Goal: Task Accomplishment & Management: Complete application form

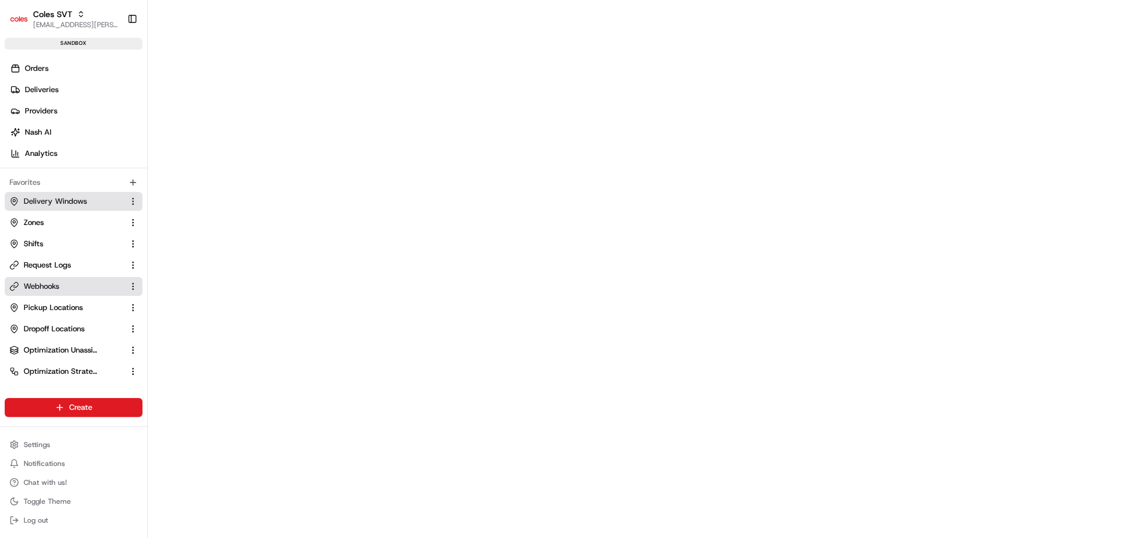
click at [56, 193] on button "Delivery Windows" at bounding box center [74, 201] width 138 height 19
click at [67, 199] on span "Delivery Windows" at bounding box center [55, 201] width 63 height 11
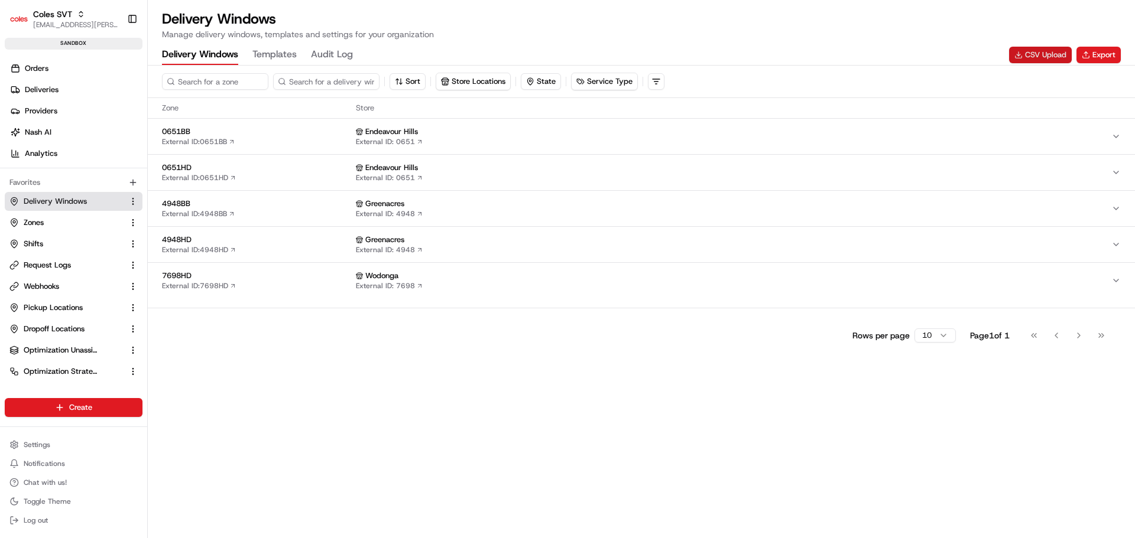
click at [1034, 60] on button "CSV Upload" at bounding box center [1040, 55] width 63 height 17
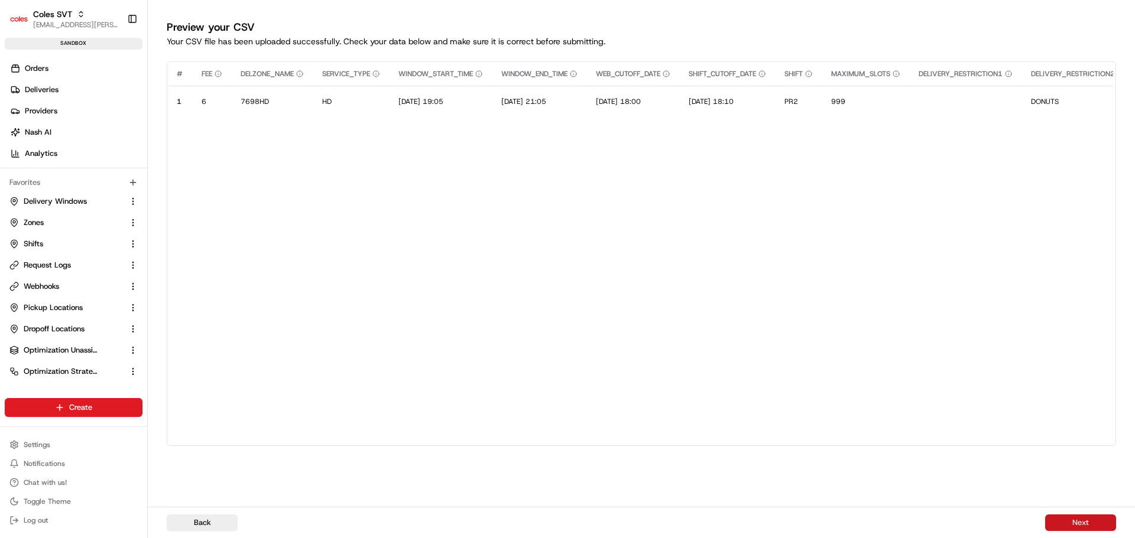
click at [1076, 527] on button "Next" at bounding box center [1080, 523] width 71 height 17
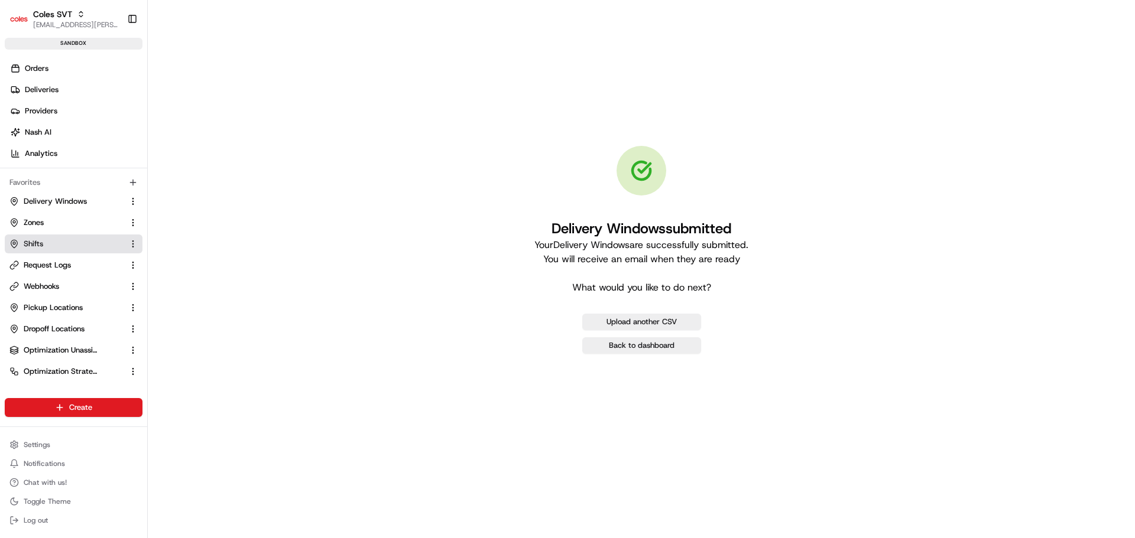
click at [47, 239] on link "Shifts" at bounding box center [66, 244] width 114 height 11
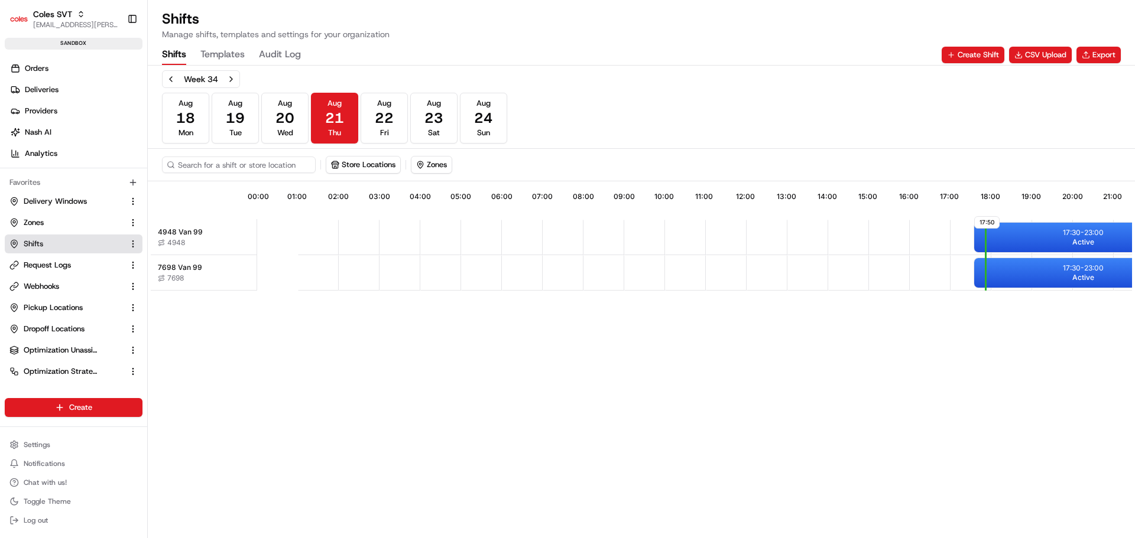
scroll to position [0, 104]
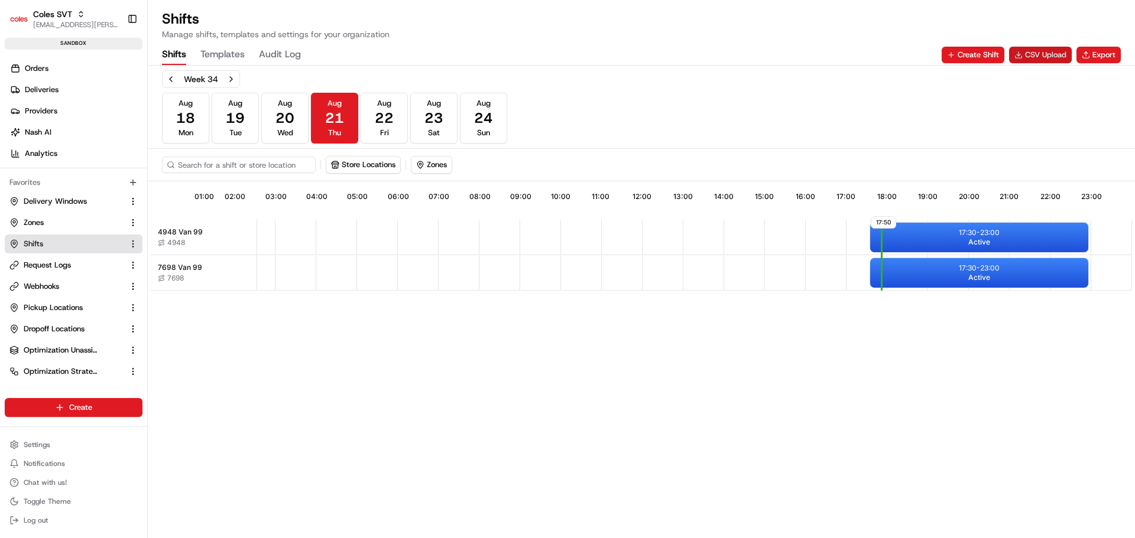
click at [1045, 57] on button "CSV Upload" at bounding box center [1040, 55] width 63 height 17
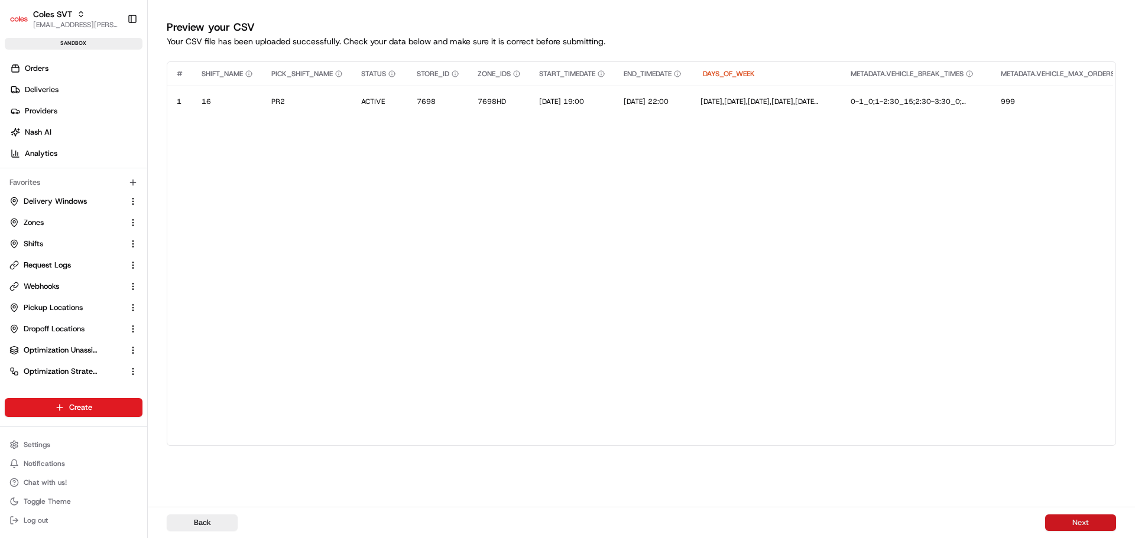
click at [1073, 524] on button "Next" at bounding box center [1080, 523] width 71 height 17
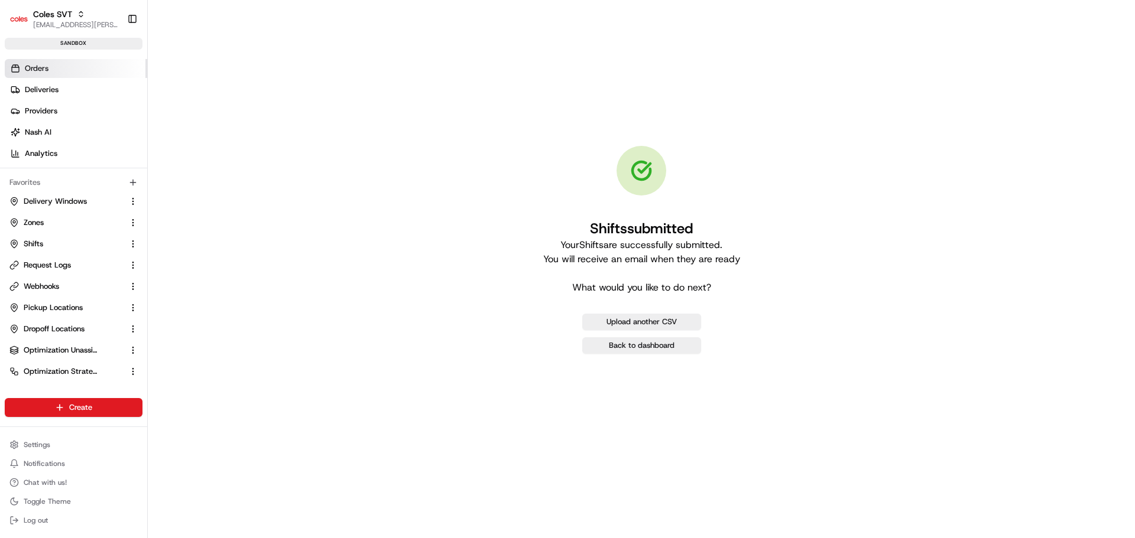
click at [26, 70] on span "Orders" at bounding box center [37, 68] width 24 height 11
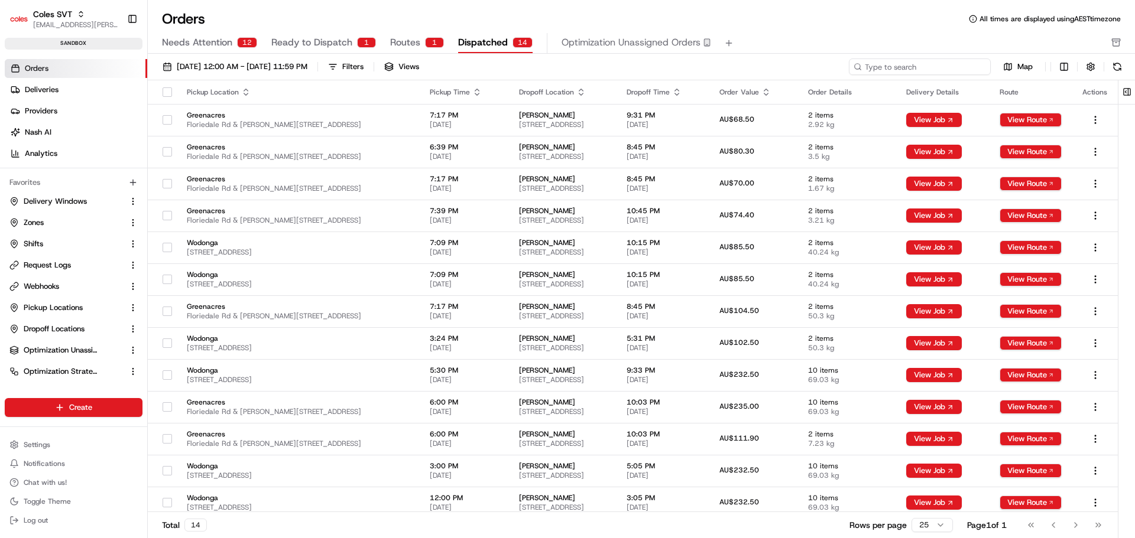
click at [939, 63] on input at bounding box center [920, 67] width 142 height 17
paste input "226459006"
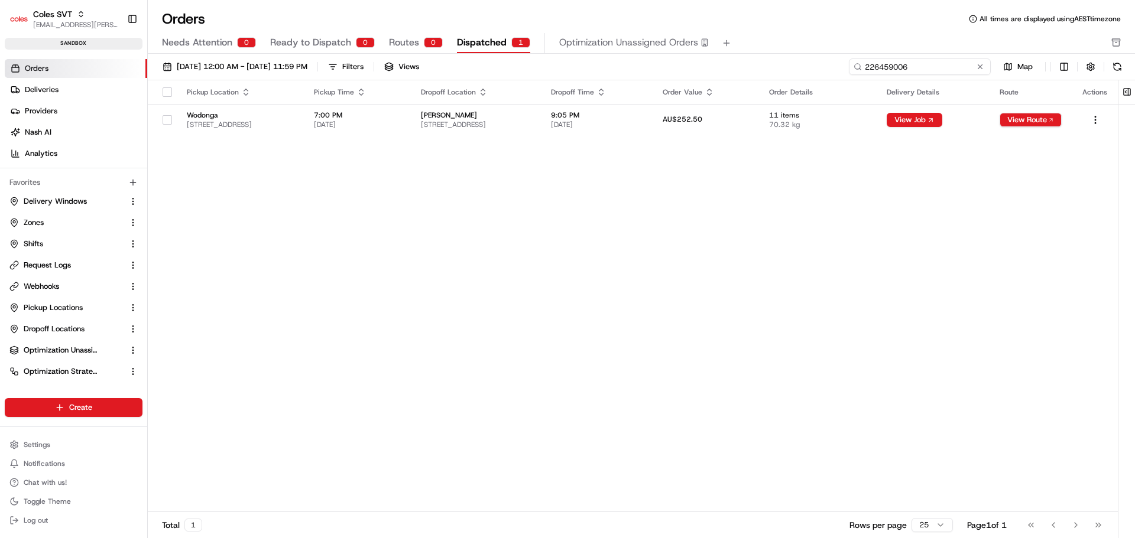
type input "226459006"
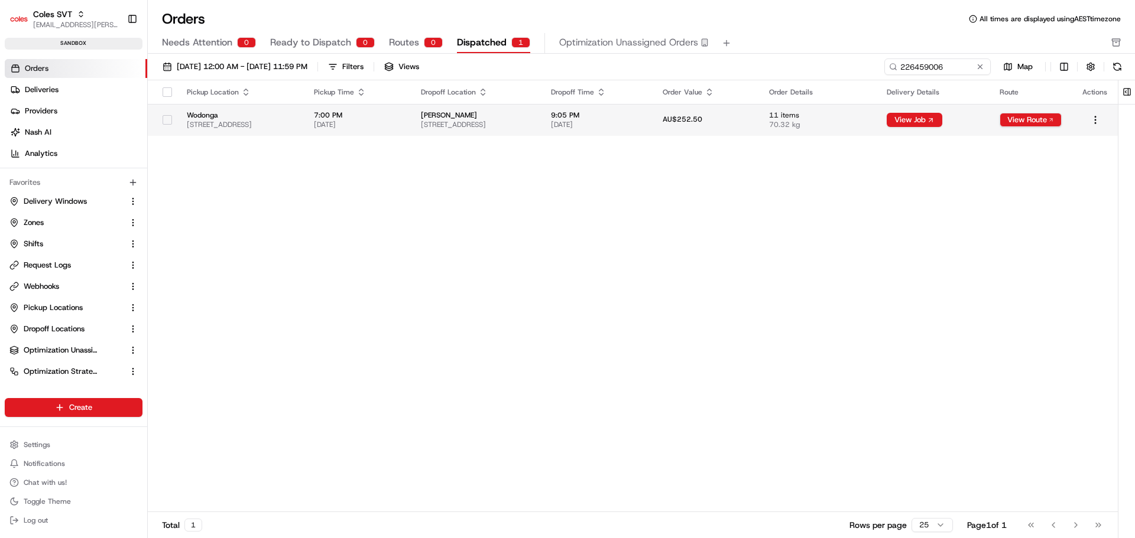
click at [513, 122] on span "[STREET_ADDRESS]" at bounding box center [476, 124] width 111 height 9
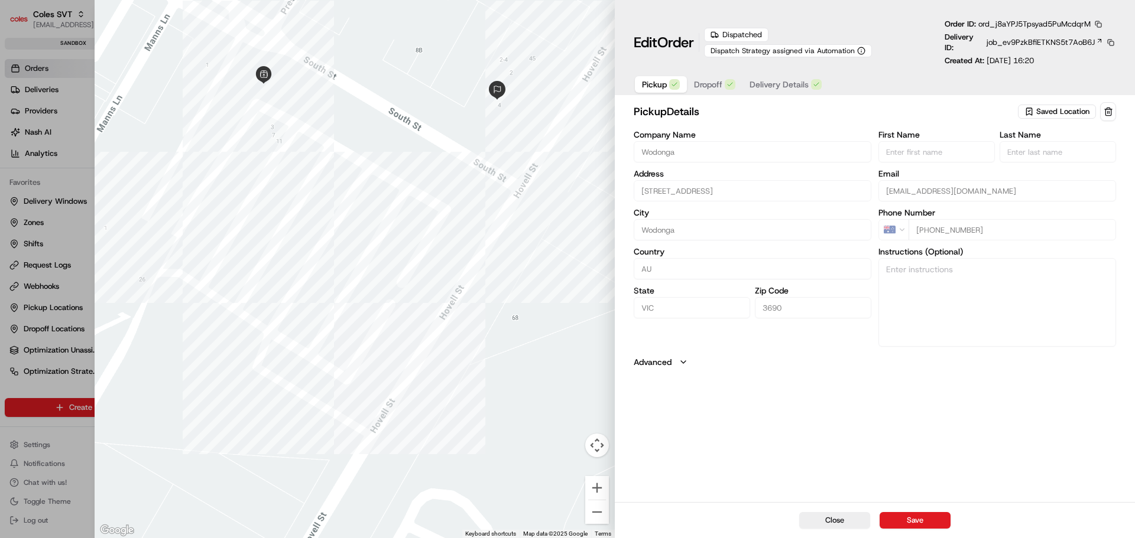
click at [58, 438] on div at bounding box center [567, 269] width 1135 height 538
type input "+1"
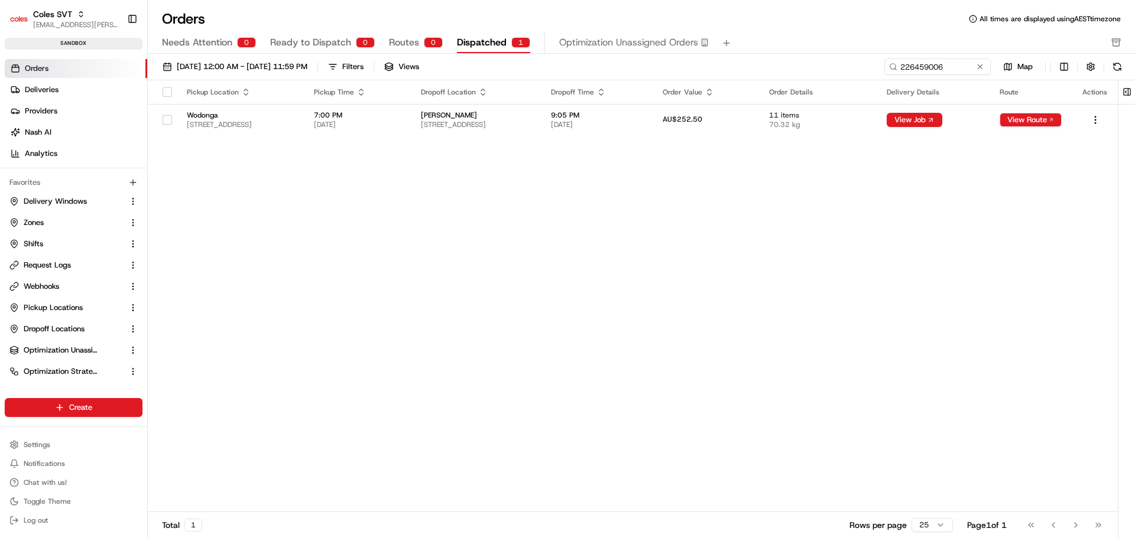
click at [1006, 193] on div "Pickup Location Pickup Time Dropoff Location Dropoff Time Order Value Order Det…" at bounding box center [633, 296] width 970 height 432
click at [54, 207] on button "Delivery Windows" at bounding box center [74, 201] width 138 height 19
drag, startPoint x: 82, startPoint y: 207, endPoint x: 210, endPoint y: 229, distance: 130.2
click at [82, 207] on button "Delivery Windows" at bounding box center [74, 201] width 138 height 19
click at [65, 202] on span "Delivery Windows" at bounding box center [55, 201] width 63 height 11
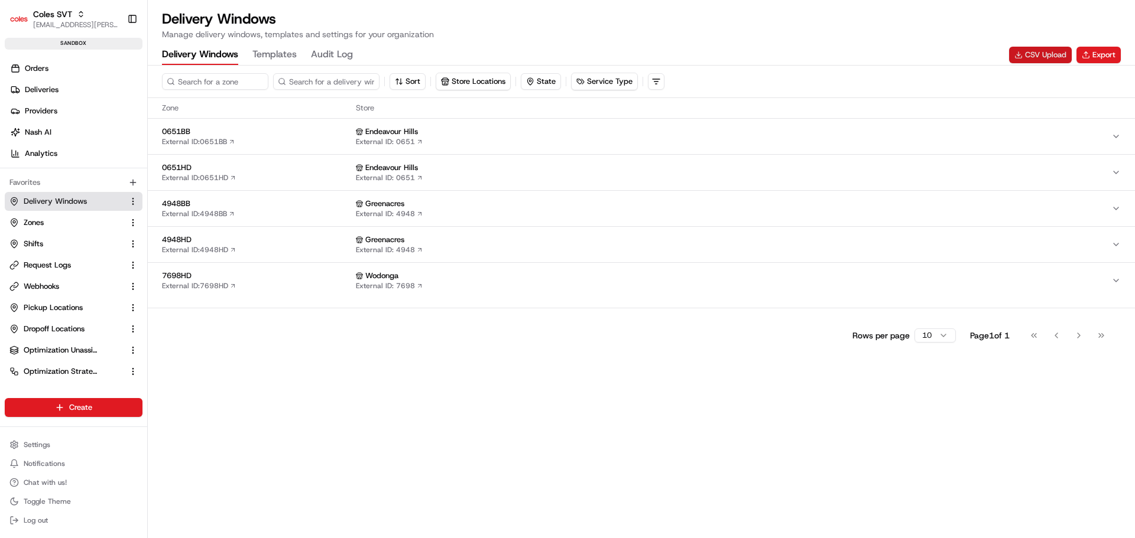
click at [1037, 57] on button "CSV Upload" at bounding box center [1040, 55] width 63 height 17
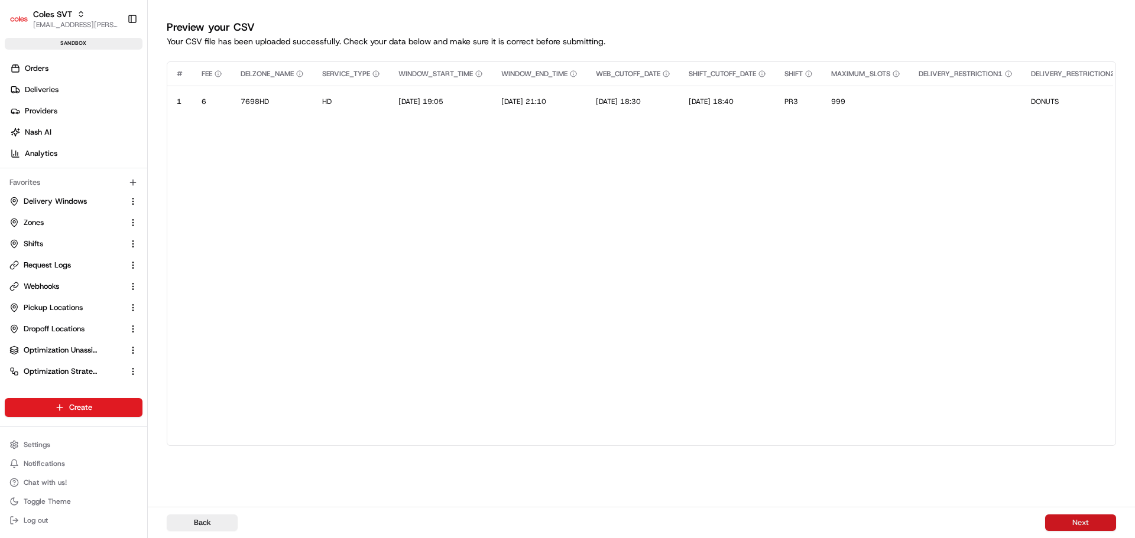
click at [1099, 528] on button "Next" at bounding box center [1080, 523] width 71 height 17
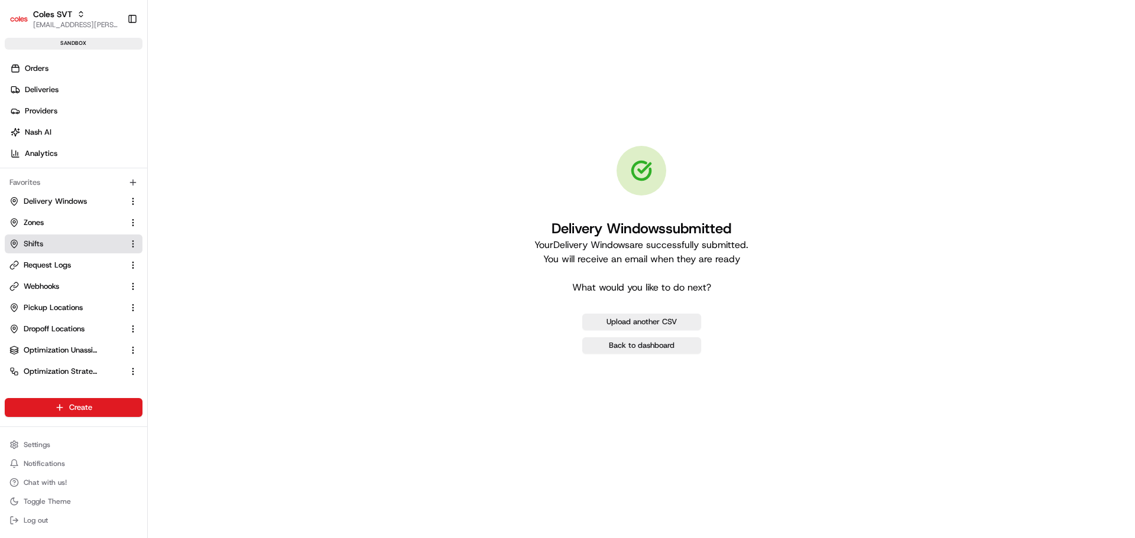
click at [42, 244] on span "Shifts" at bounding box center [34, 244] width 20 height 11
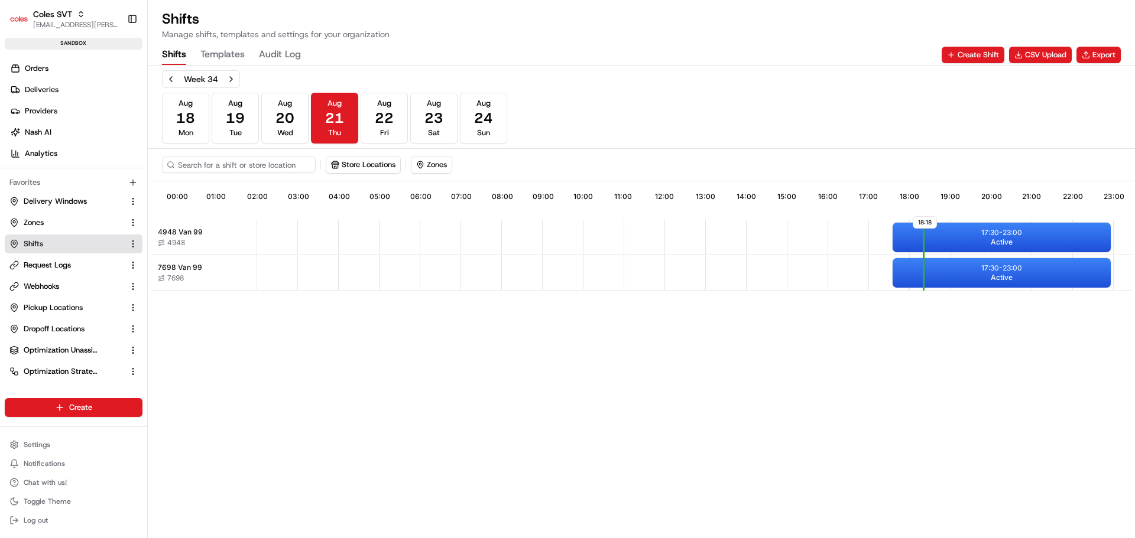
scroll to position [0, 104]
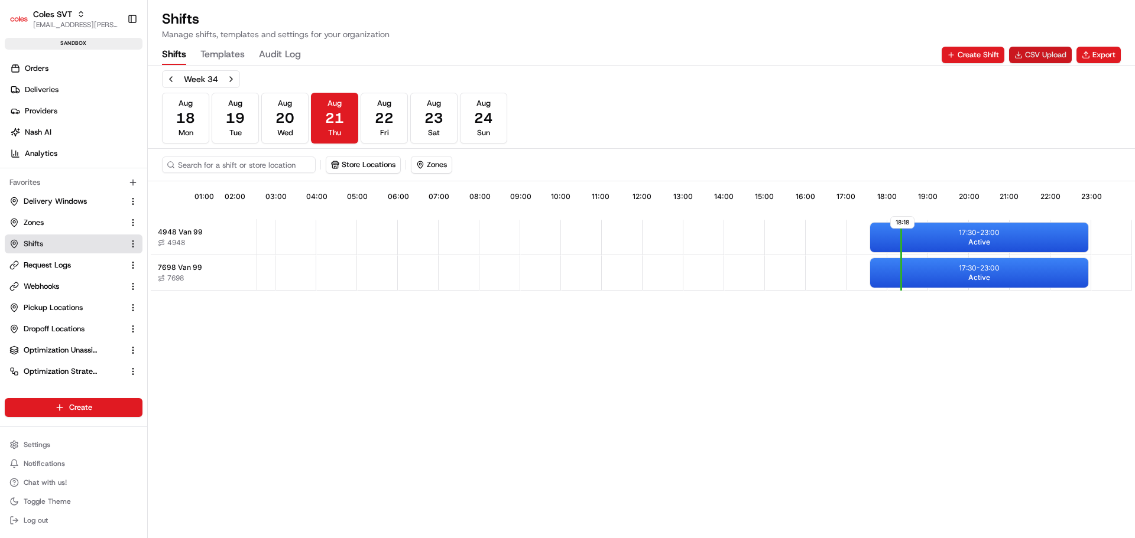
click at [1051, 53] on button "CSV Upload" at bounding box center [1040, 55] width 63 height 17
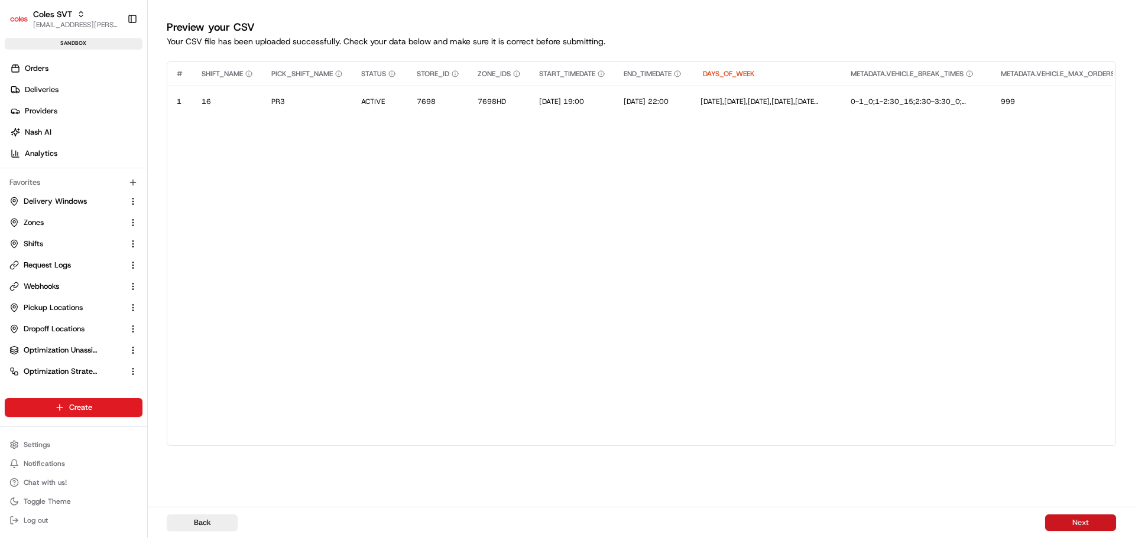
click at [1078, 524] on button "Next" at bounding box center [1080, 523] width 71 height 17
